Goal: Task Accomplishment & Management: Use online tool/utility

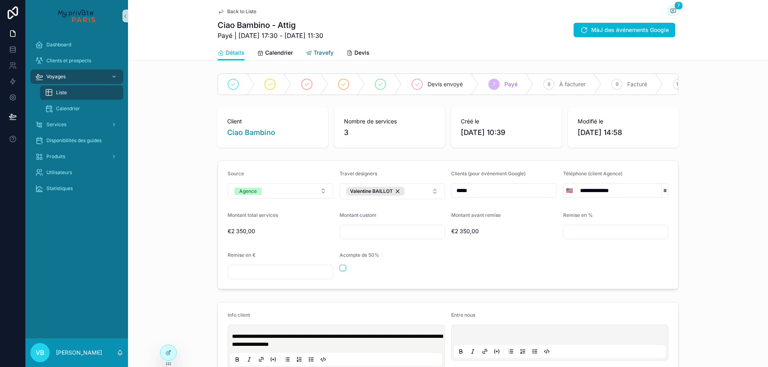
click at [326, 47] on link "Travefy" at bounding box center [319, 54] width 28 height 16
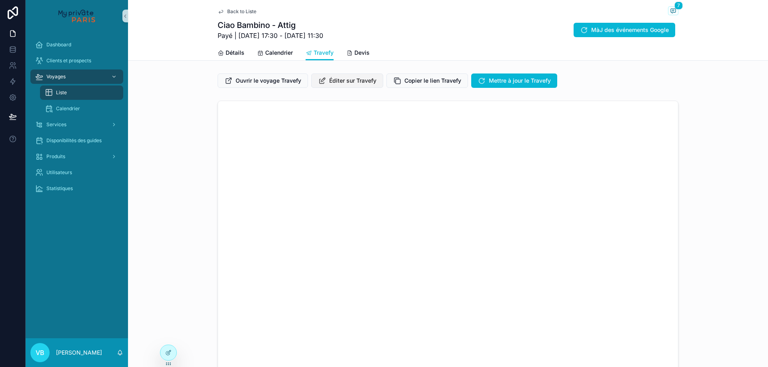
click at [361, 84] on span "Éditer sur Travefy" at bounding box center [352, 81] width 47 height 8
click at [509, 79] on span "Mettre à jour le Travefy" at bounding box center [520, 81] width 62 height 8
click at [281, 53] on span "Calendrier" at bounding box center [279, 53] width 28 height 8
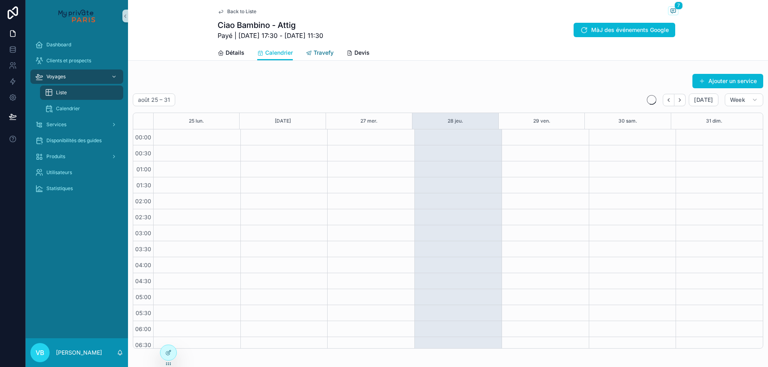
click at [316, 56] on span "Travefy" at bounding box center [323, 53] width 20 height 8
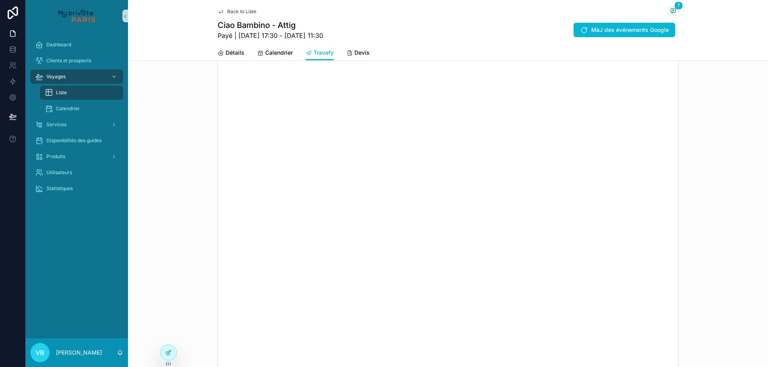
scroll to position [101, 0]
click at [706, 130] on div "scrollable content" at bounding box center [448, 183] width 640 height 375
click at [735, 144] on div "scrollable content" at bounding box center [448, 183] width 640 height 375
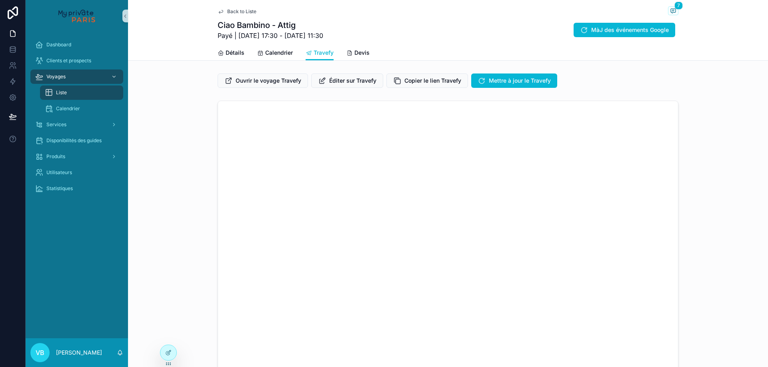
scroll to position [80, 0]
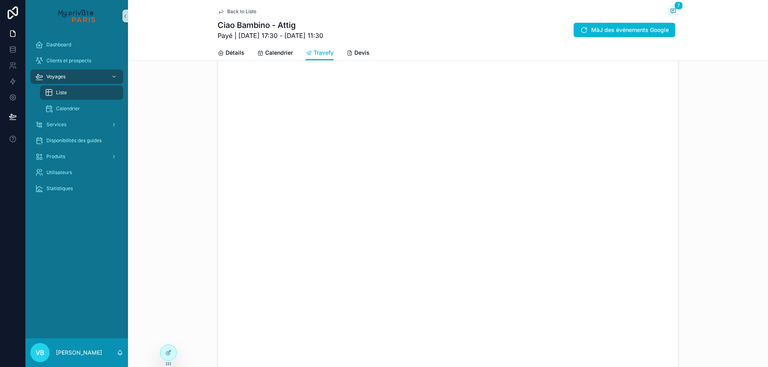
click at [735, 132] on div "scrollable content" at bounding box center [448, 205] width 640 height 375
click at [707, 138] on div "scrollable content" at bounding box center [448, 205] width 640 height 375
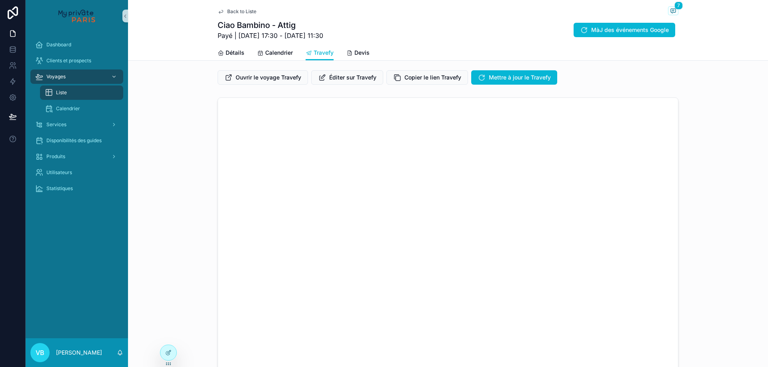
scroll to position [0, 0]
